Goal: Submit feedback/report problem: Submit feedback/report problem

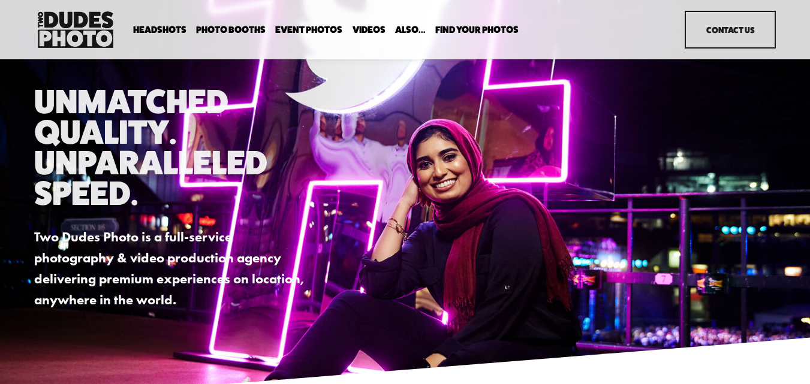
click at [729, 38] on link "Contact Us" at bounding box center [729, 30] width 91 height 38
click at [728, 38] on link "Contact Us" at bounding box center [729, 30] width 91 height 38
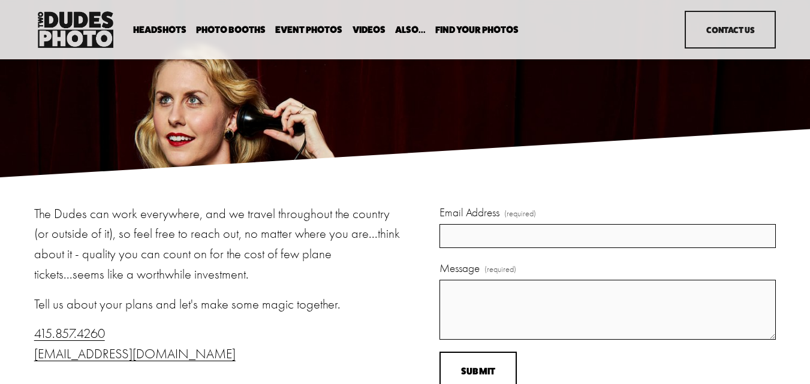
scroll to position [175, 0]
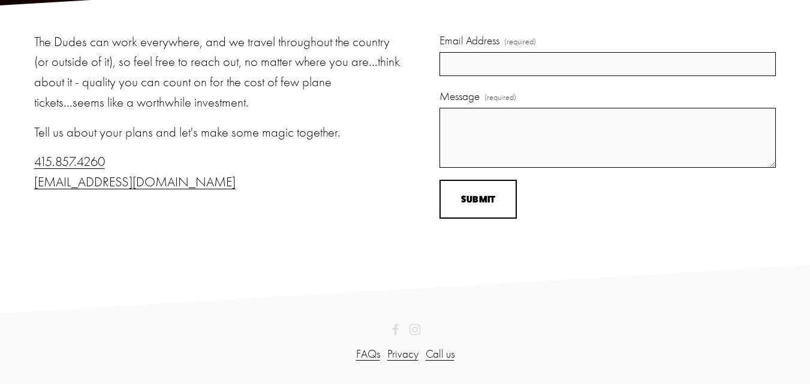
click at [448, 44] on span "Email Address" at bounding box center [469, 40] width 60 height 17
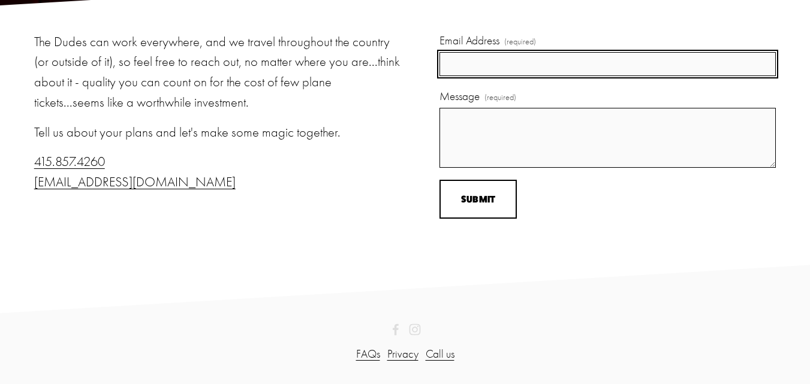
click at [448, 52] on input "Email Address (required)" at bounding box center [607, 64] width 336 height 25
click at [479, 59] on input "Email Address (required)" at bounding box center [607, 64] width 336 height 25
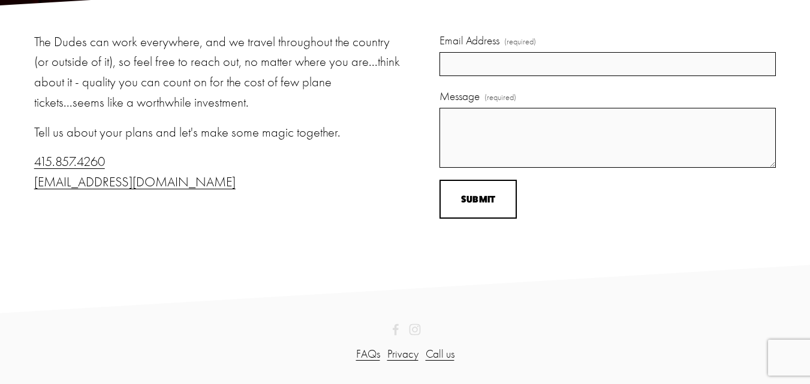
click at [294, 192] on div "The Dudes can work everywhere, and we travel throughout the country (or outside…" at bounding box center [405, 135] width 810 height 206
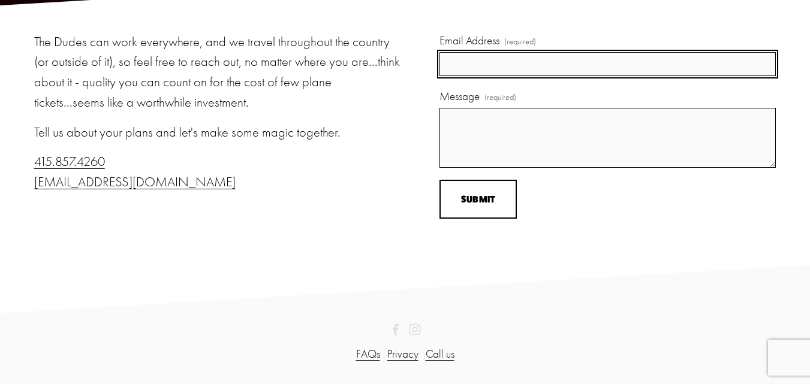
click at [458, 67] on input "Email Address (required)" at bounding box center [607, 64] width 336 height 25
paste input "arthurndavis187@gmail.com"
type input "arthurndavis187@gmail.com"
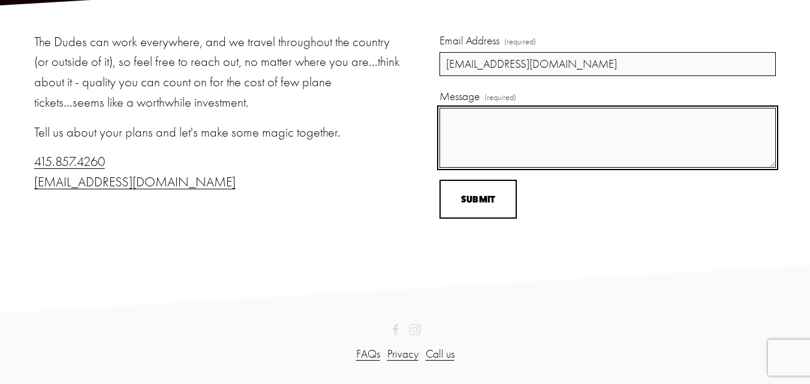
click at [488, 130] on textarea "Message (required)" at bounding box center [607, 138] width 336 height 60
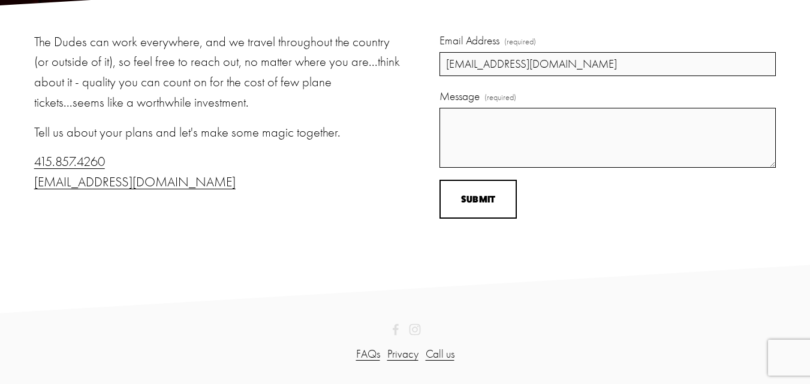
click at [317, 303] on section "The Dudes can work everywhere, and we travel throughout the country (or outside…" at bounding box center [405, 159] width 810 height 308
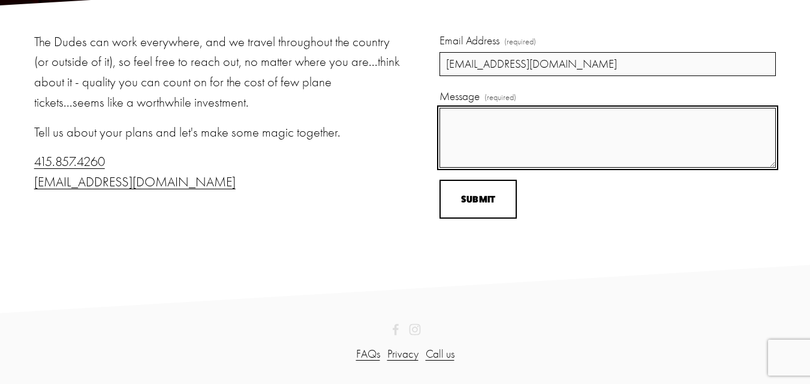
click at [497, 134] on textarea "Message (required)" at bounding box center [607, 138] width 336 height 60
paste textarea "Hi , I came across your website and noticed a few SEO opportunities that could …"
type textarea "Hi , I came across your website and noticed a few SEO opportunities that could …"
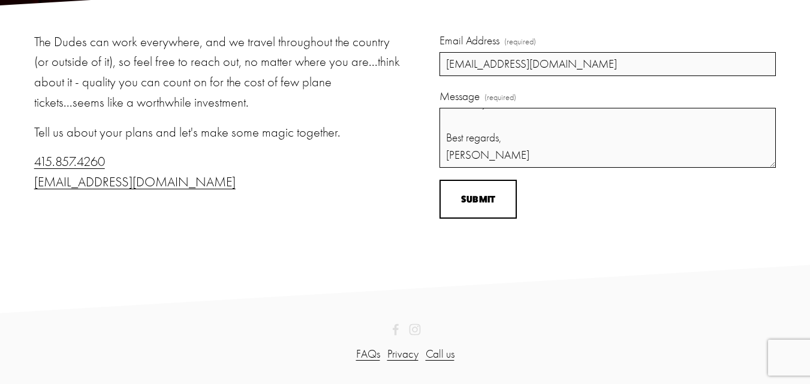
click at [502, 178] on form "Email Address (required) arthurndavis187@gmail.com Message (required) Hi , I ca…" at bounding box center [607, 125] width 336 height 186
click at [489, 194] on span "Submit" at bounding box center [478, 199] width 35 height 11
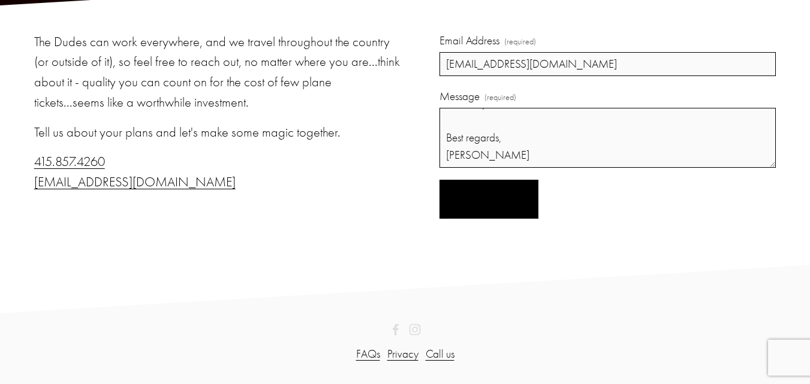
click at [439, 180] on button "Submitting Submit" at bounding box center [488, 199] width 99 height 39
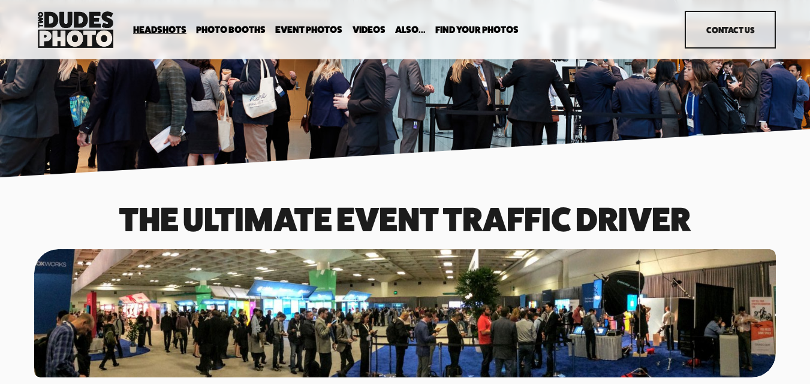
click at [735, 37] on link "Contact Us" at bounding box center [729, 30] width 91 height 38
